Goal: Information Seeking & Learning: Find specific fact

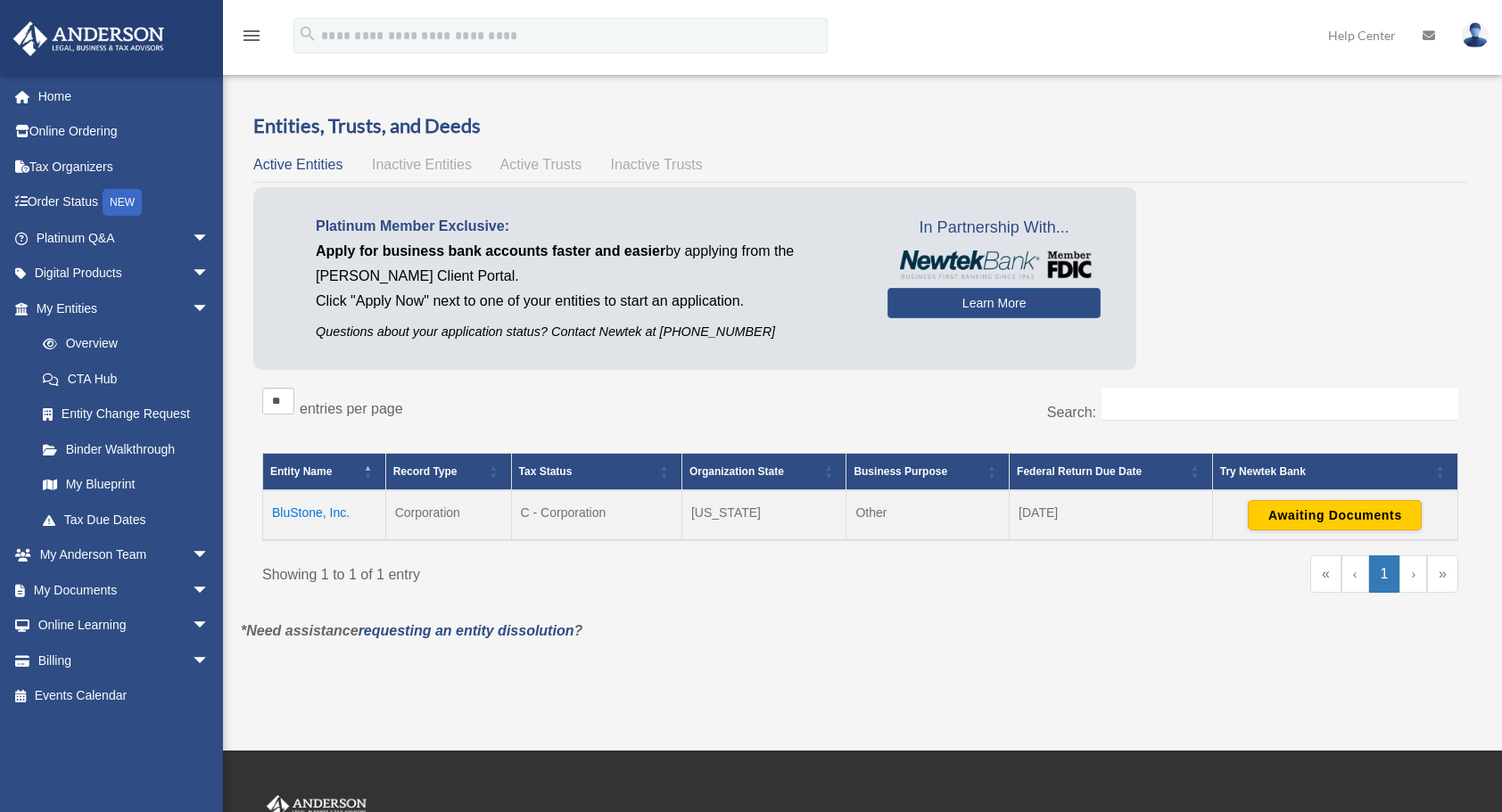
click at [876, 565] on div "« ‹ 1 › »" at bounding box center [1166, 583] width 585 height 55
click at [325, 508] on td "BluStone, Inc." at bounding box center [324, 515] width 123 height 50
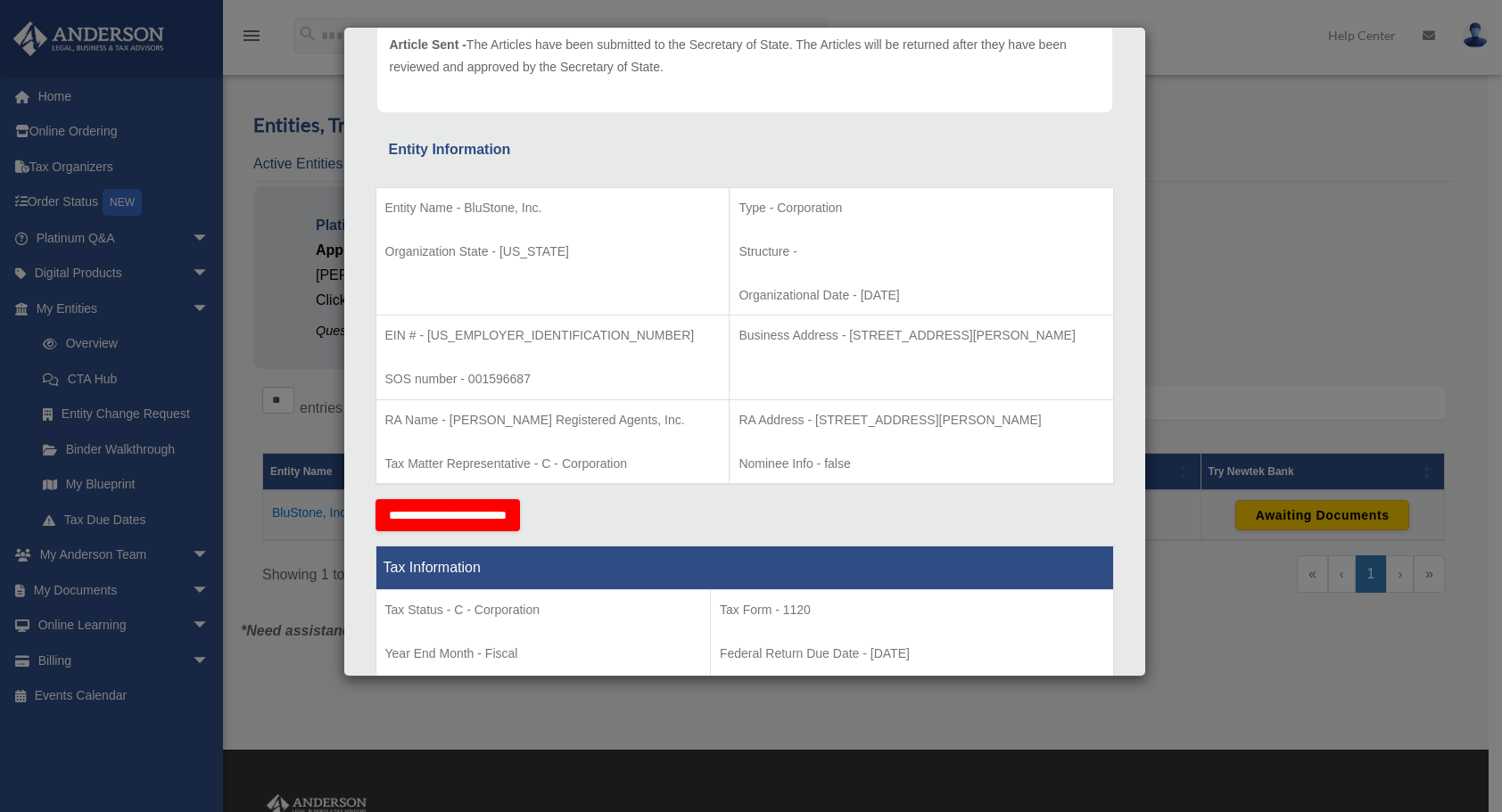
scroll to position [274, 0]
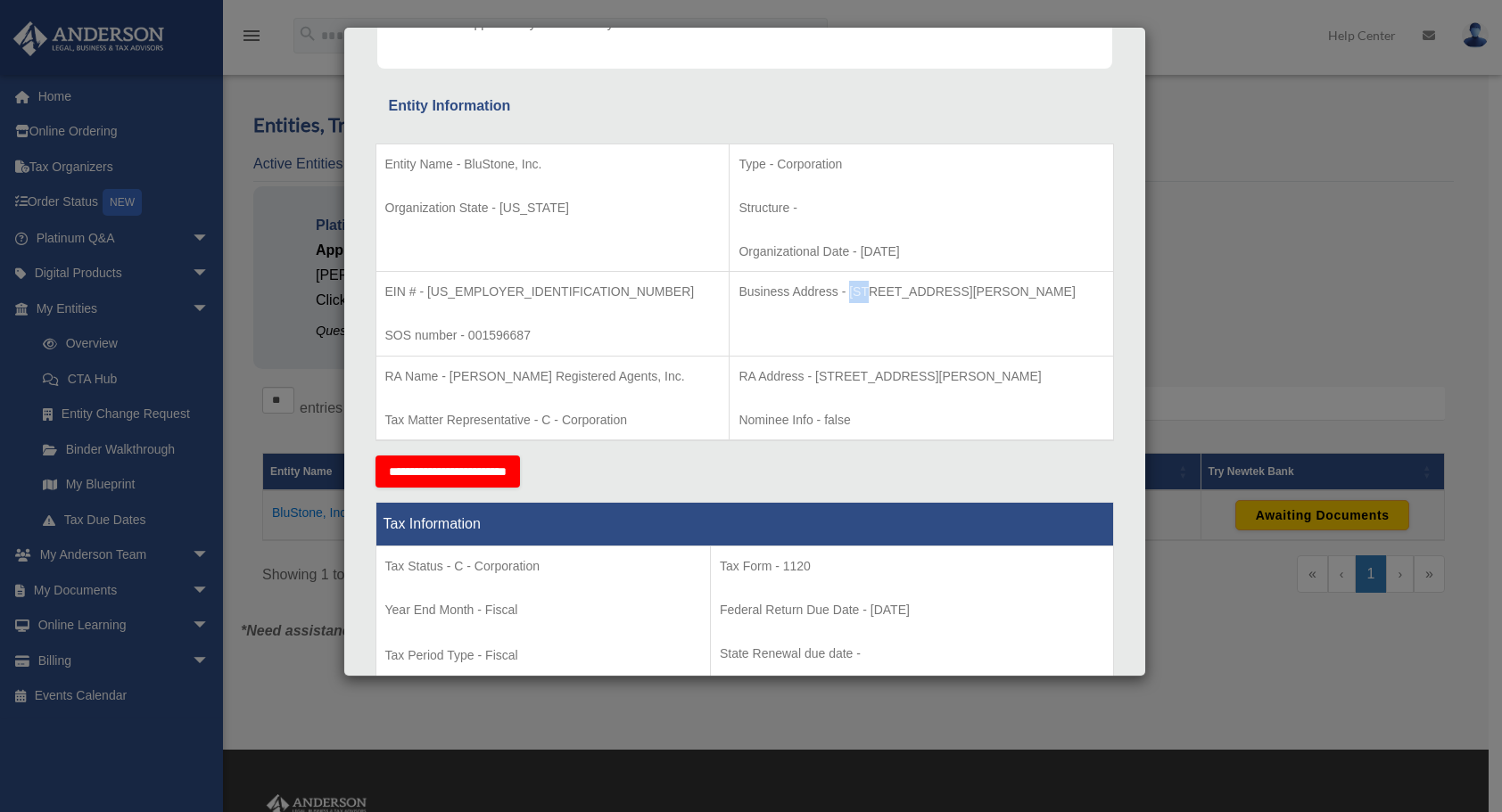
drag, startPoint x: 785, startPoint y: 286, endPoint x: 804, endPoint y: 289, distance: 19.2
click at [804, 289] on p "Business Address - [STREET_ADDRESS][PERSON_NAME]" at bounding box center [921, 292] width 365 height 23
click at [811, 287] on p "Business Address - [STREET_ADDRESS][PERSON_NAME]" at bounding box center [921, 292] width 365 height 23
drag, startPoint x: 781, startPoint y: 286, endPoint x: 874, endPoint y: 290, distance: 93.1
click at [874, 290] on p "Business Address - [STREET_ADDRESS][PERSON_NAME]" at bounding box center [921, 292] width 365 height 23
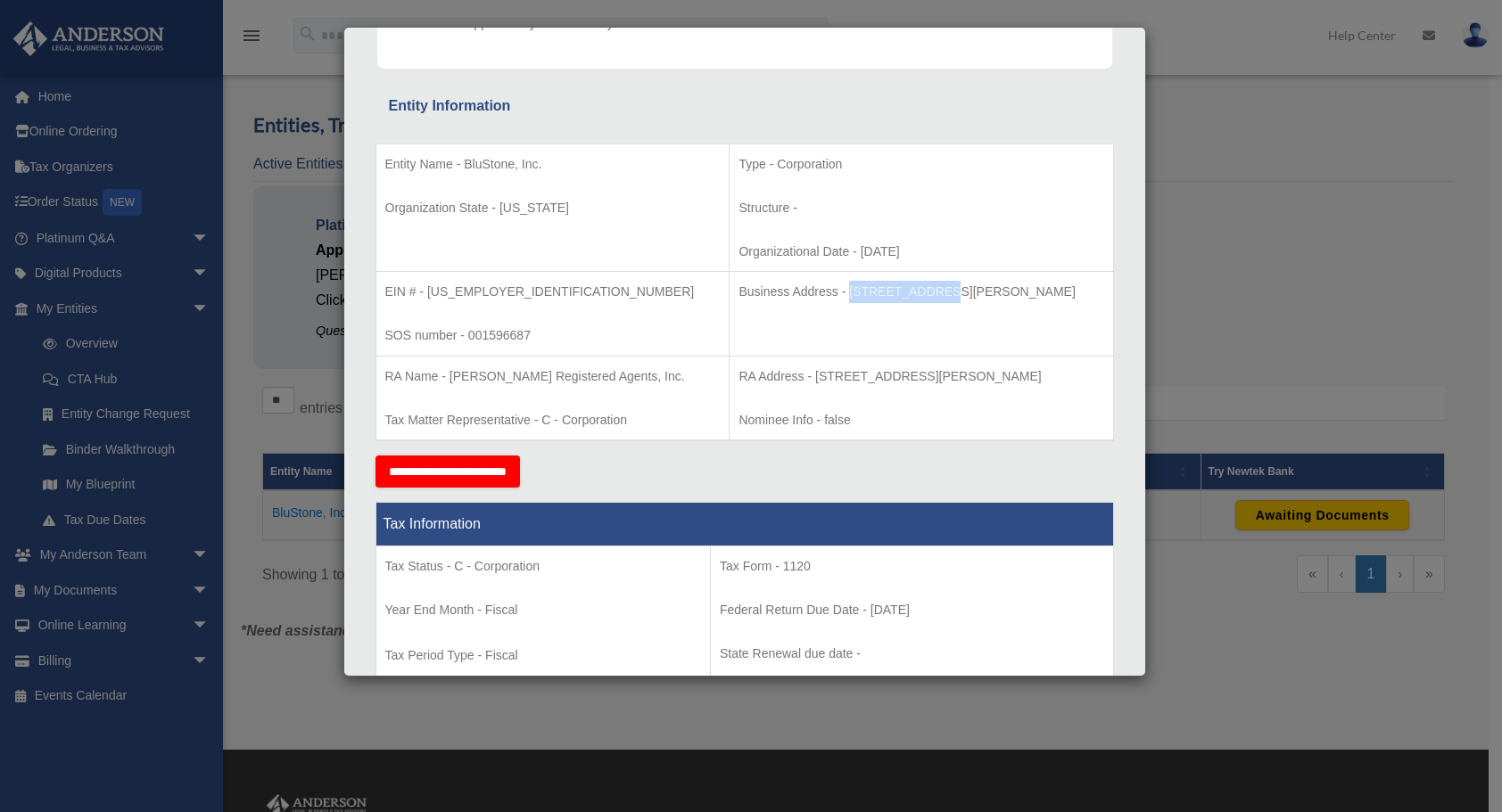
copy p "[STREET_ADDRESS][PERSON_NAME]"
drag, startPoint x: 882, startPoint y: 289, endPoint x: 935, endPoint y: 291, distance: 53.0
click at [935, 291] on p "Business Address - [STREET_ADDRESS][PERSON_NAME]" at bounding box center [921, 292] width 365 height 23
copy p "Suite 100,"
click at [971, 393] on td "RA Address - [STREET_ADDRESS][PERSON_NAME] Nominee Info - false" at bounding box center [922, 397] width 384 height 85
